Goal: Information Seeking & Learning: Learn about a topic

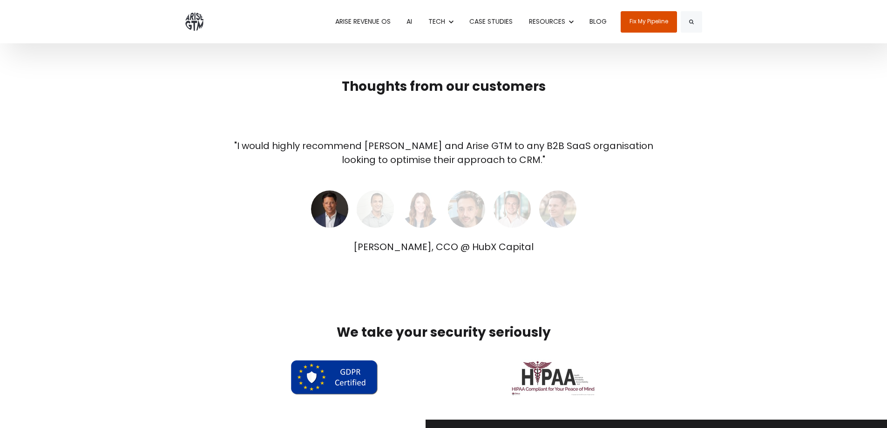
scroll to position [2747, 0]
click at [377, 211] on img at bounding box center [375, 209] width 37 height 37
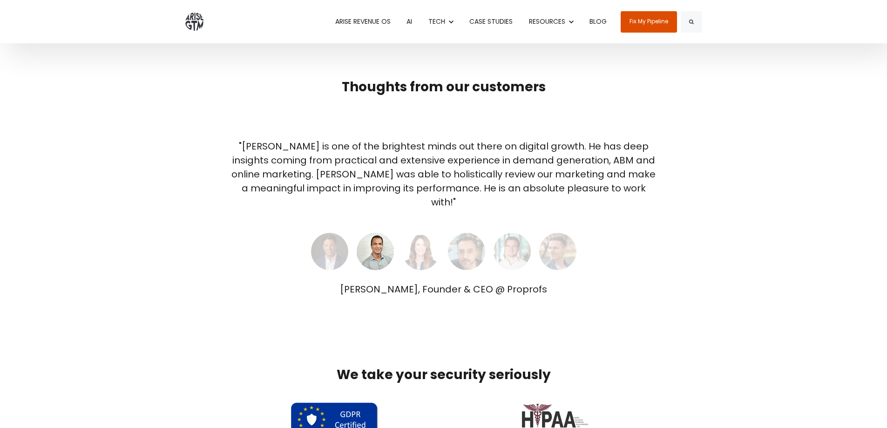
click at [412, 233] on img at bounding box center [420, 251] width 37 height 37
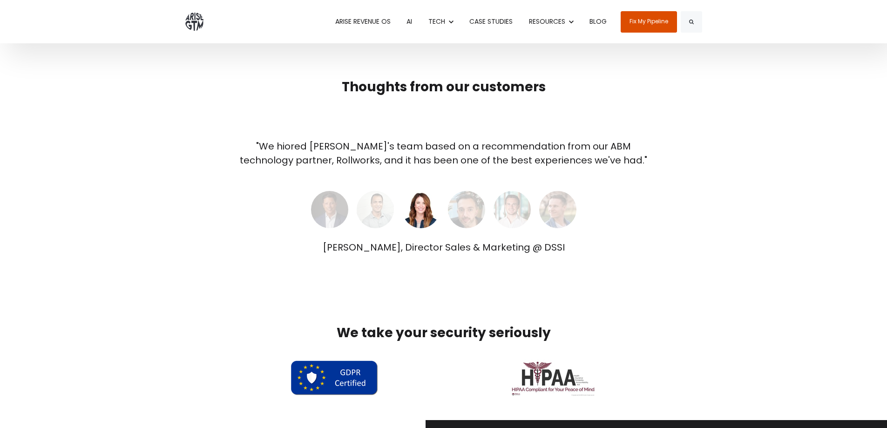
click at [365, 217] on img at bounding box center [375, 209] width 37 height 37
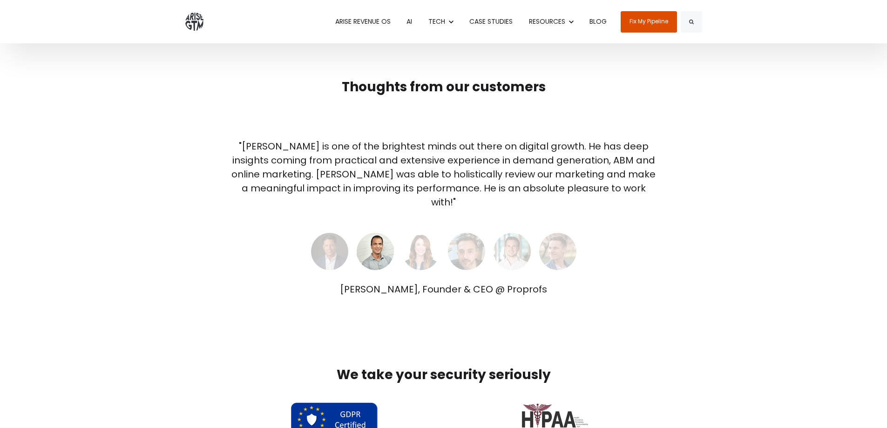
click at [427, 233] on img at bounding box center [420, 251] width 37 height 37
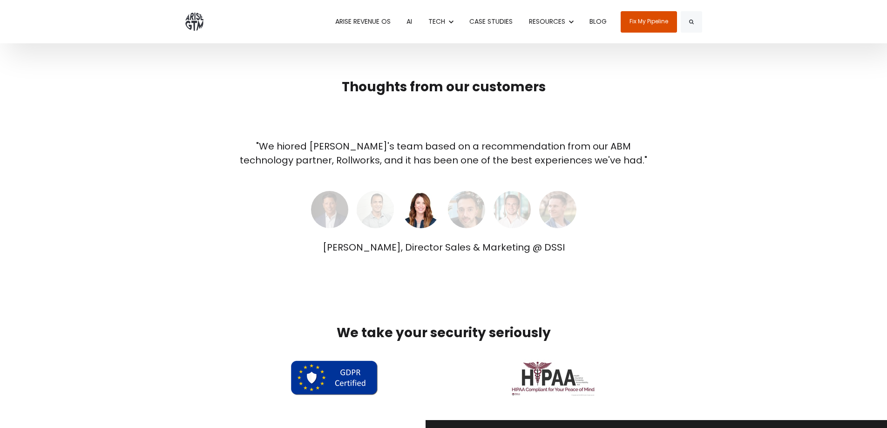
click at [464, 236] on div "Ray de Silva, CCO @ HubX Capital Sameer Bhatia, Founder & CEO @ Proprofs Heidi …" at bounding box center [444, 242] width 428 height 26
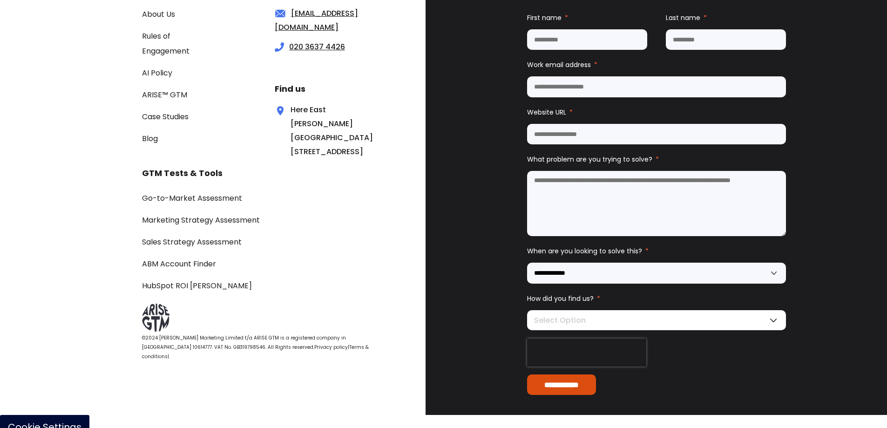
scroll to position [3213, 0]
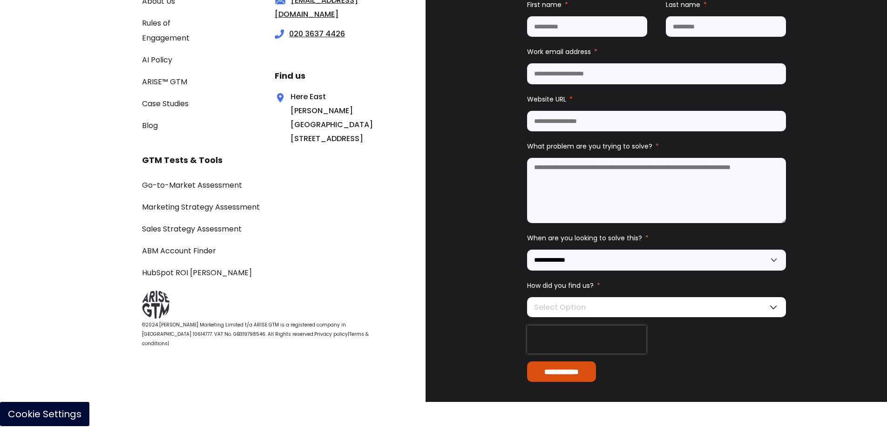
click at [475, 106] on div "**********" at bounding box center [656, 178] width 461 height 448
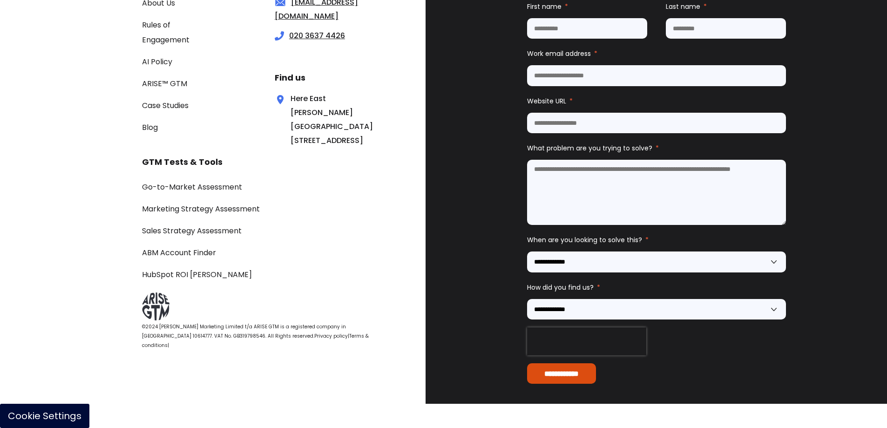
scroll to position [3213, 0]
click at [321, 250] on div "Go-to-Market Assessment Marketing Strategy Assessment Sales Strategy Assessment…" at bounding box center [261, 230] width 239 height 102
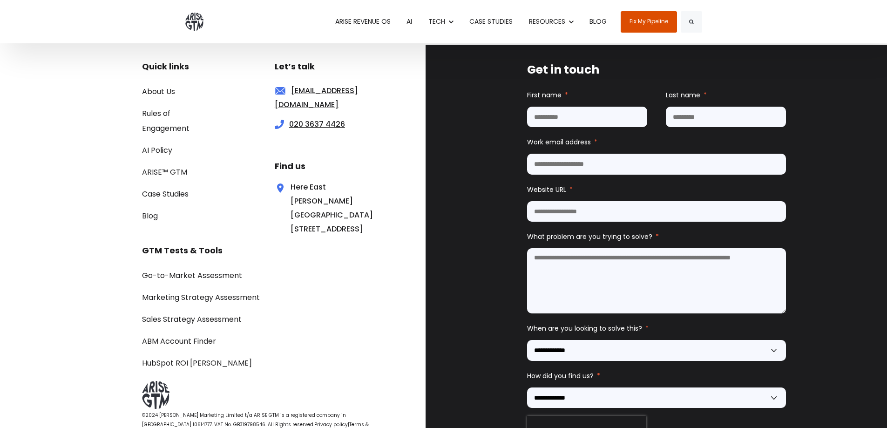
scroll to position [3120, 0]
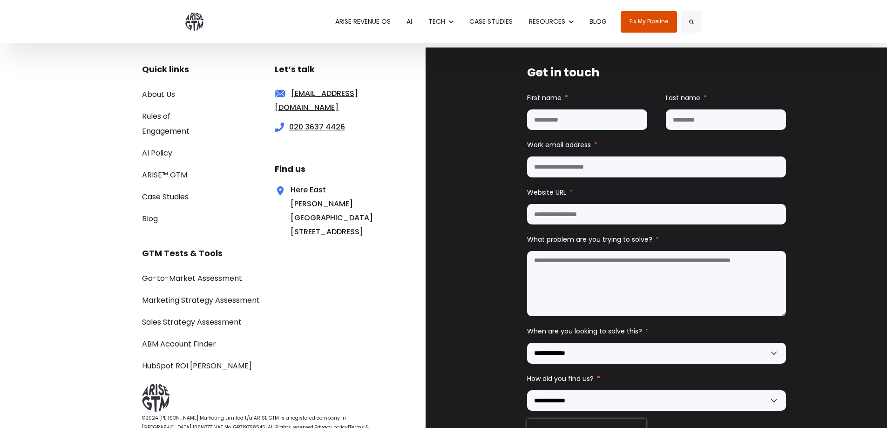
click at [447, 20] on button "Show submenu for TECH TECH" at bounding box center [440, 21] width 39 height 43
click at [158, 95] on link "About Us" at bounding box center [158, 94] width 33 height 11
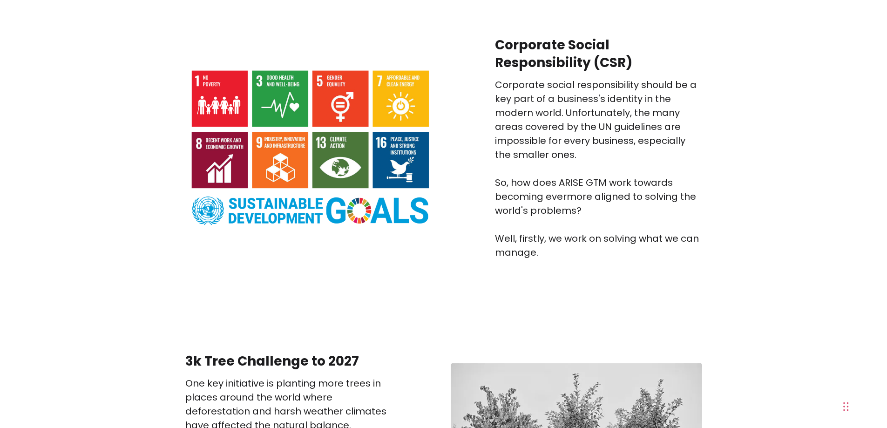
scroll to position [3306, 0]
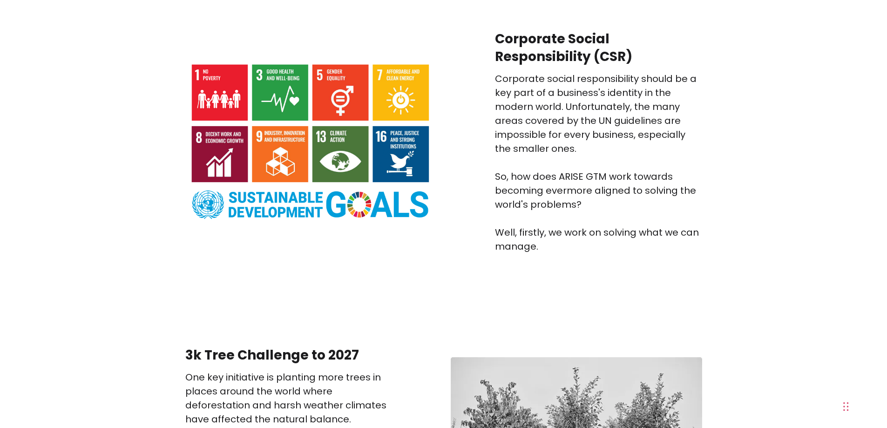
click at [786, 75] on div "Corporate Social Responsibility (CSR) Corporate social responsibility should be…" at bounding box center [443, 142] width 887 height 316
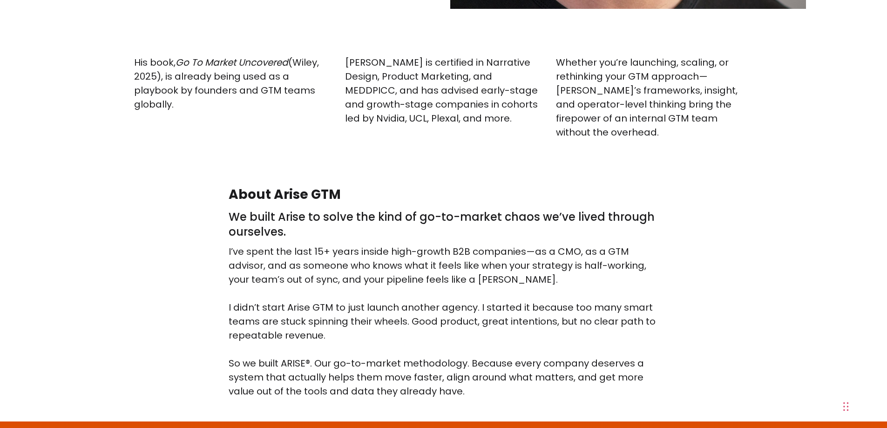
scroll to position [1441, 0]
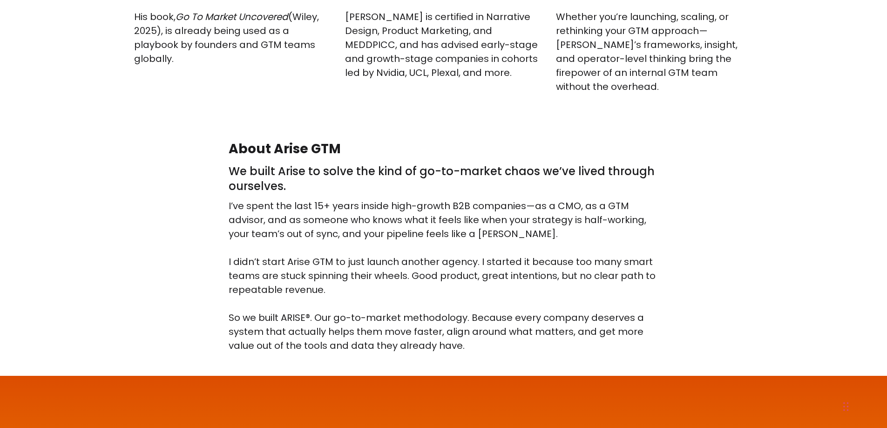
drag, startPoint x: 226, startPoint y: 155, endPoint x: 462, endPoint y: 167, distance: 236.0
click at [462, 167] on div "About Arise GTM We built Arise to solve the kind of go-to-market chaos we’ve li…" at bounding box center [444, 246] width 444 height 213
click at [466, 175] on h3 "We built Arise to solve the kind of go-to-market chaos we’ve lived through ours…" at bounding box center [444, 179] width 430 height 30
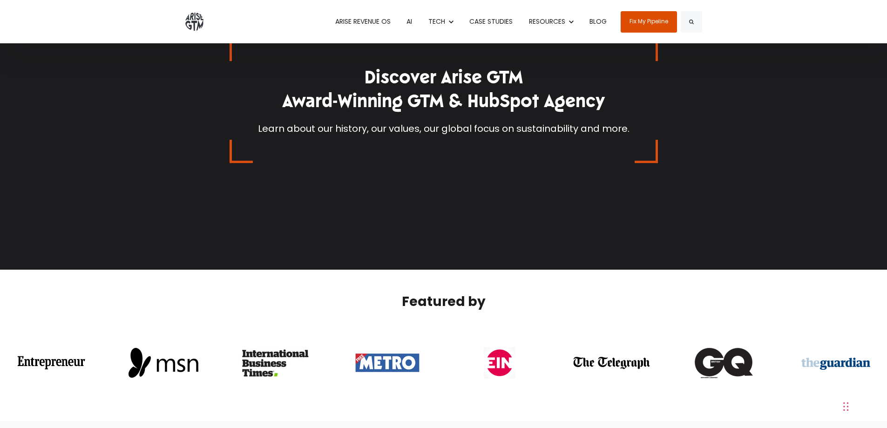
scroll to position [0, 0]
